Goal: Navigation & Orientation: Understand site structure

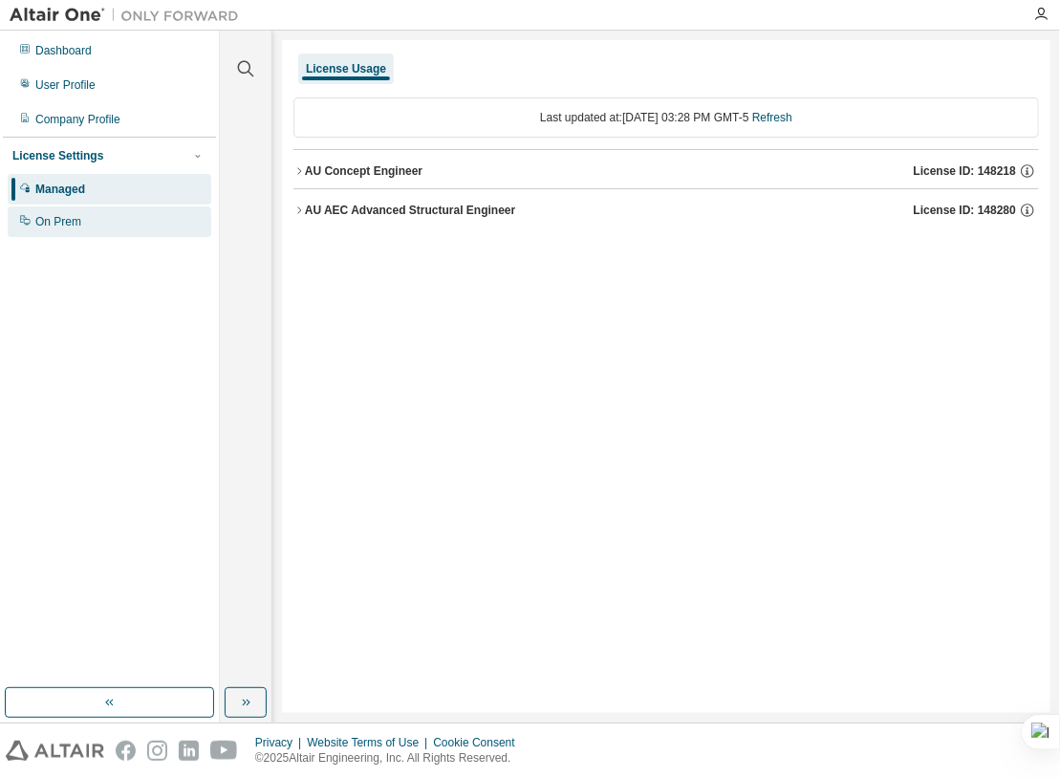
click at [94, 222] on div "On Prem" at bounding box center [110, 221] width 204 height 31
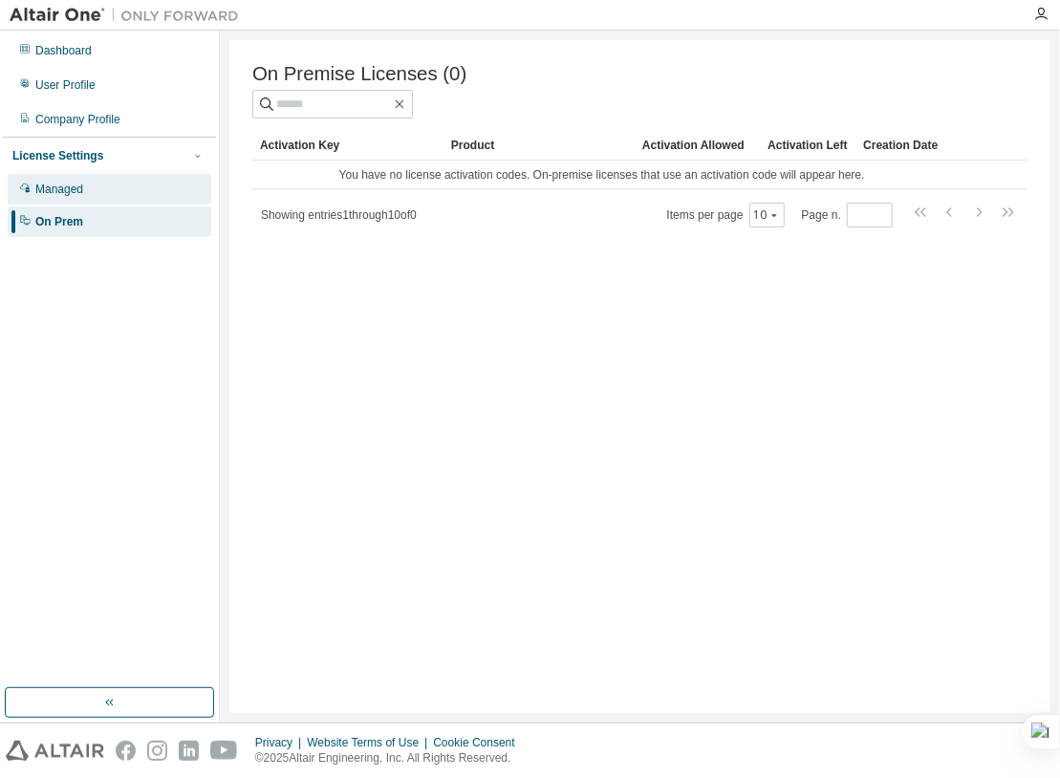
click at [76, 182] on div "Managed" at bounding box center [59, 189] width 48 height 15
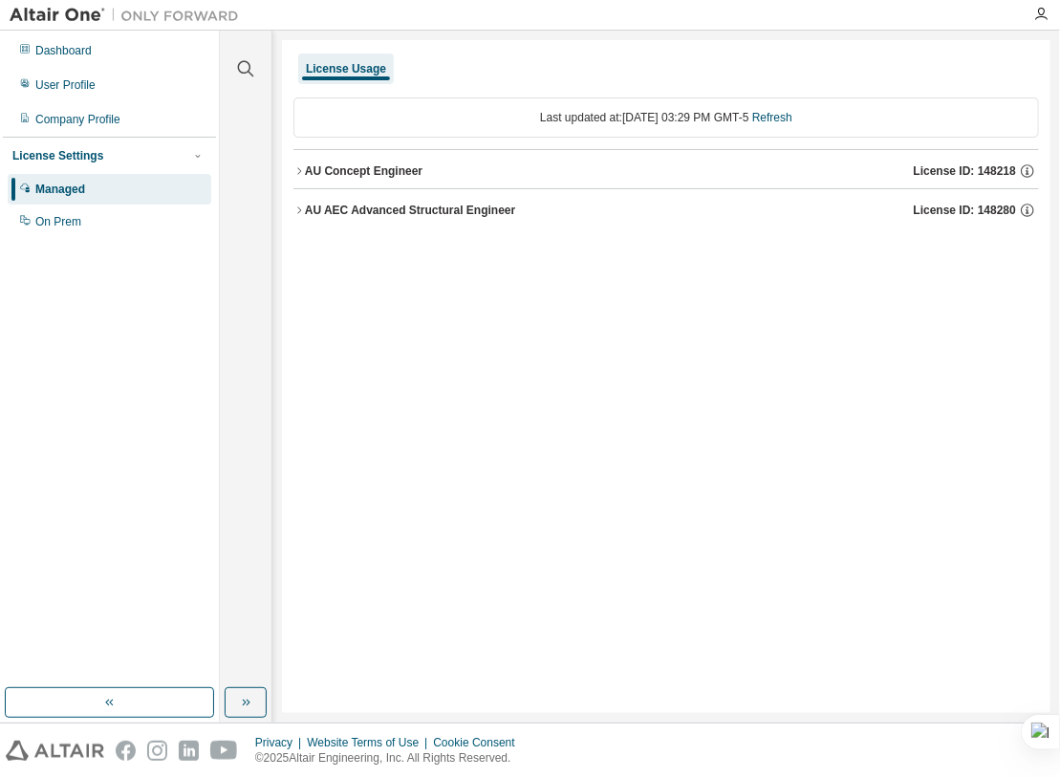
click at [300, 171] on icon "button" at bounding box center [298, 170] width 11 height 11
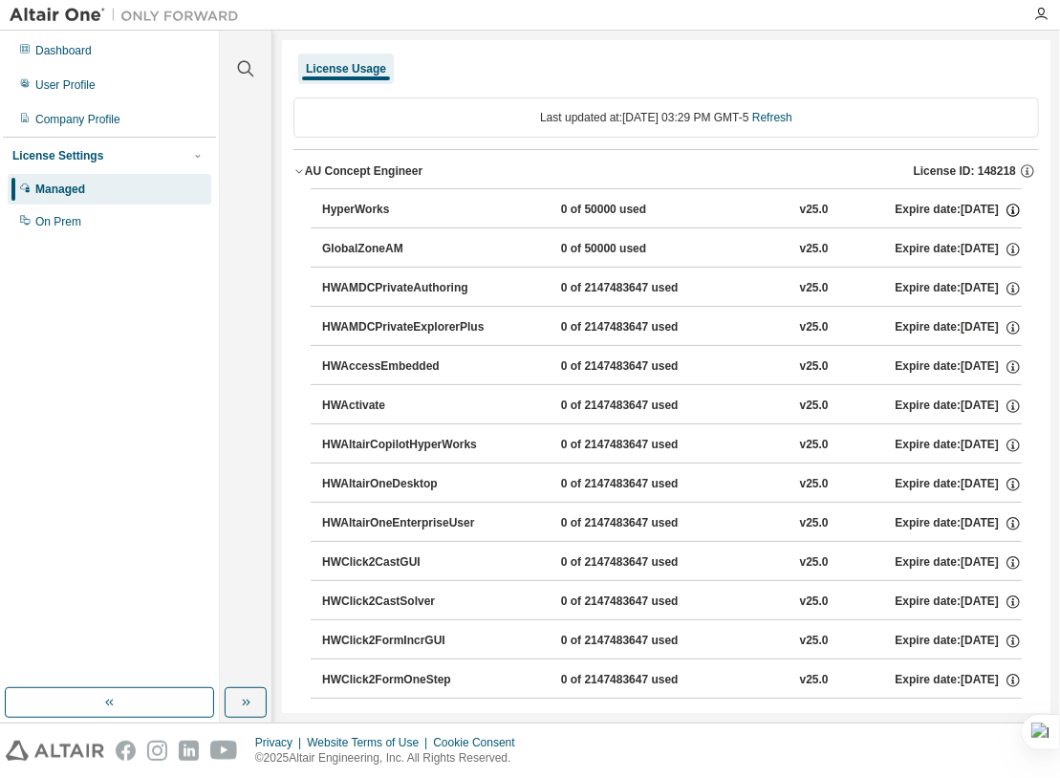
click at [1006, 209] on icon "button" at bounding box center [1013, 210] width 17 height 17
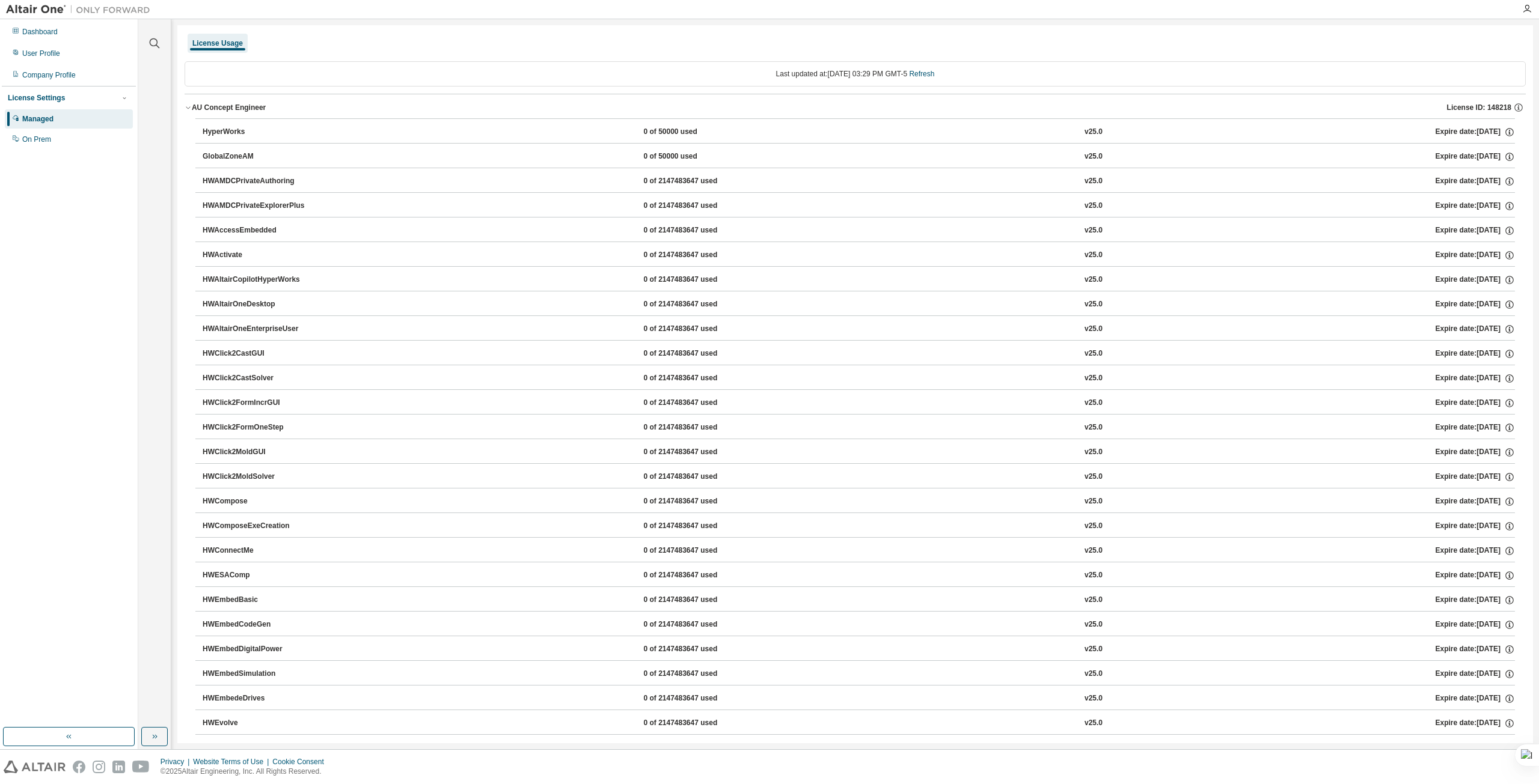
click at [186, 109] on icon "button" at bounding box center [187, 107] width 7 height 7
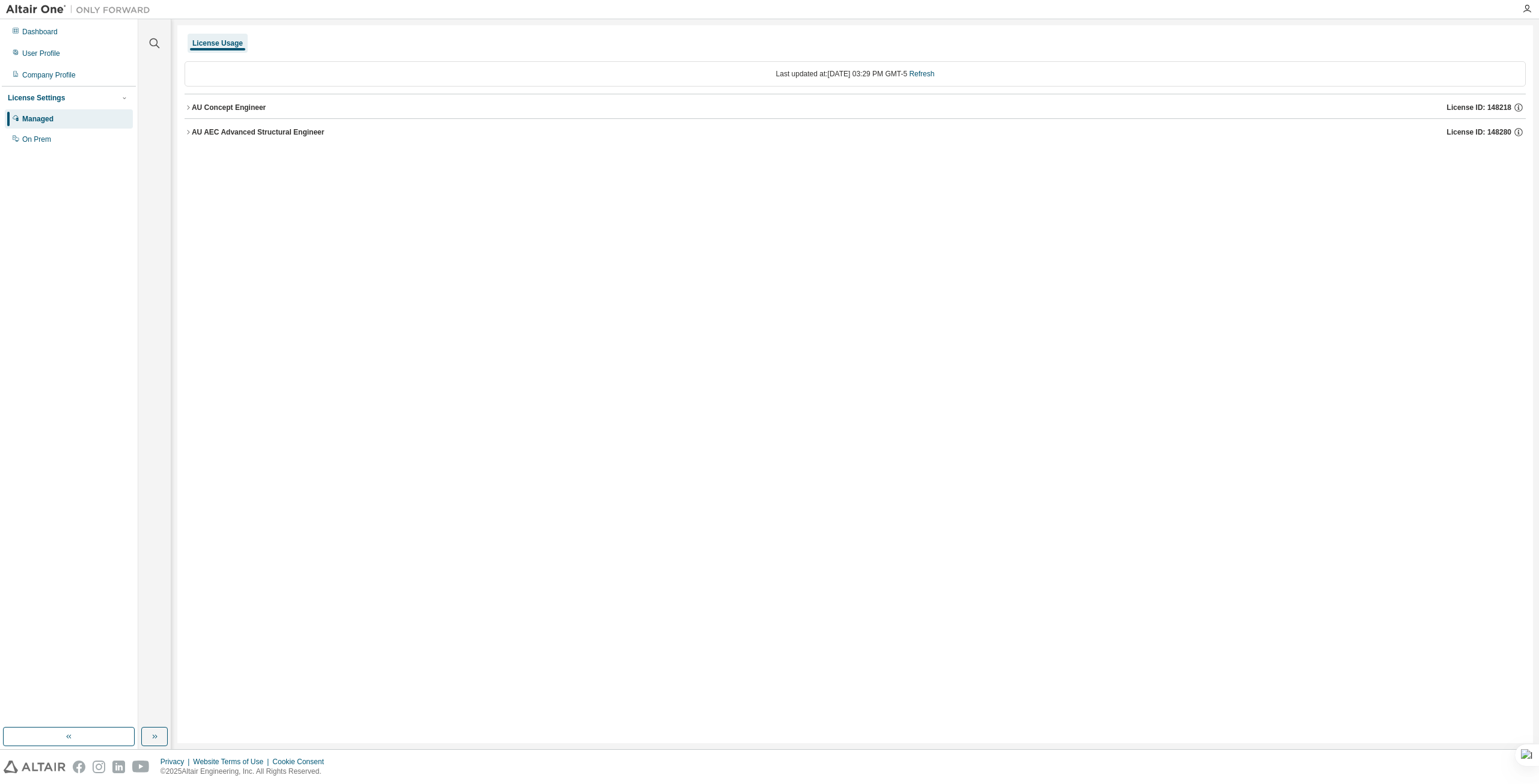
click at [189, 131] on icon "button" at bounding box center [187, 132] width 7 height 7
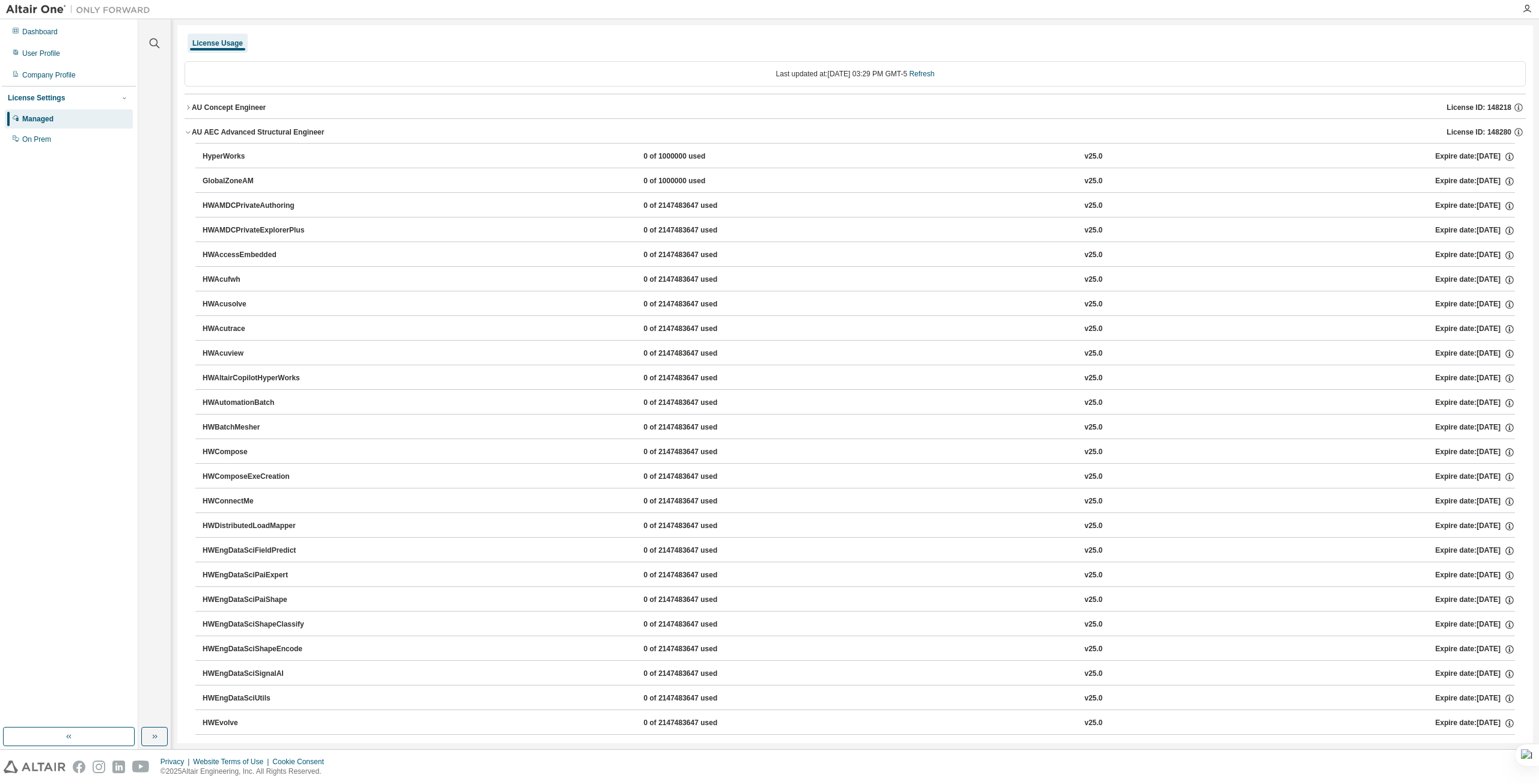
click at [187, 131] on icon "button" at bounding box center [187, 132] width 7 height 7
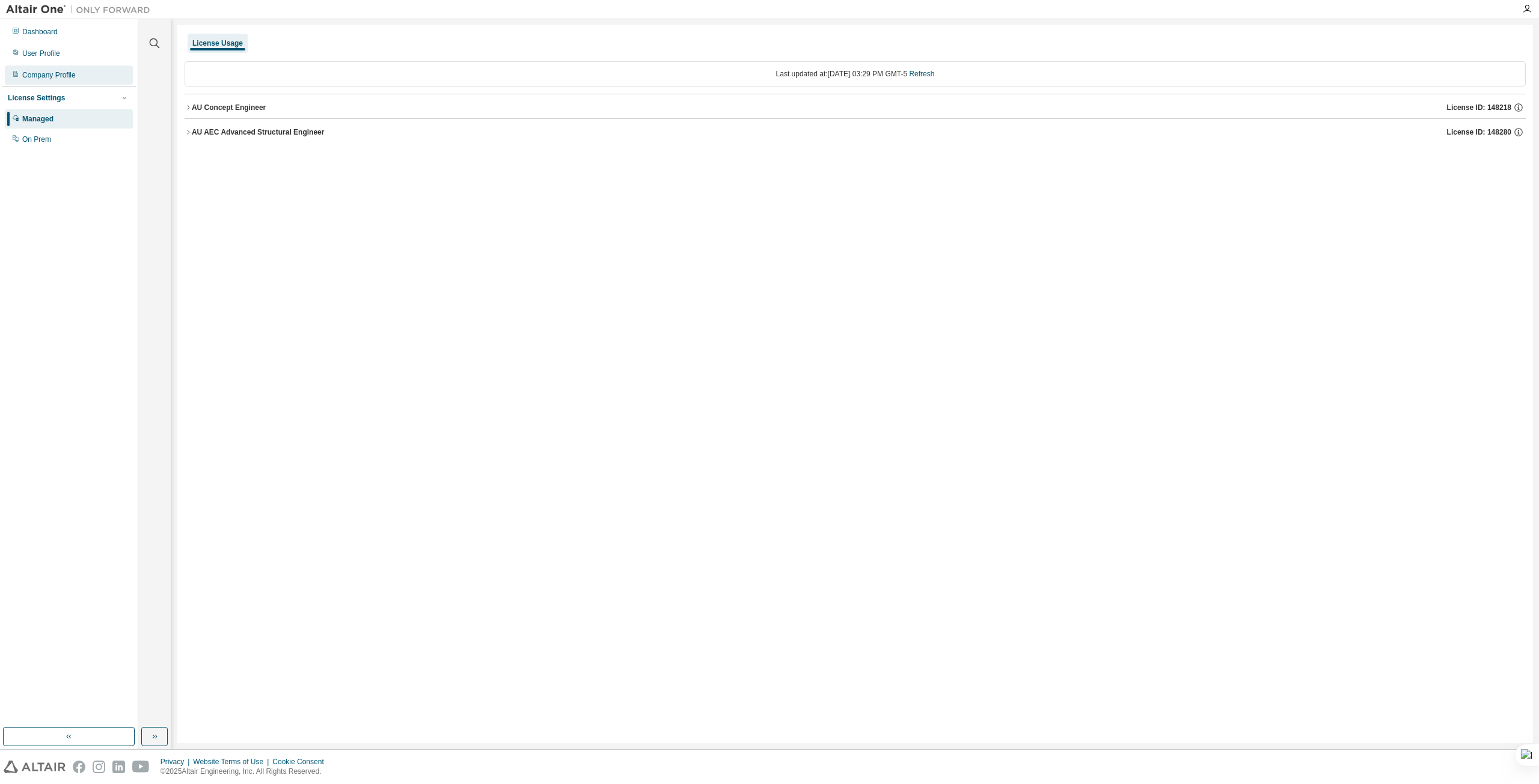
click at [61, 73] on div "Company Profile" at bounding box center [48, 75] width 53 height 9
